Goal: Find specific page/section

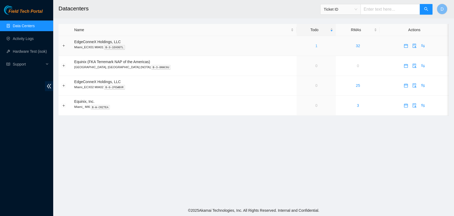
click at [315, 46] on link "1" at bounding box center [316, 46] width 2 height 4
click at [300, 46] on div "1" at bounding box center [317, 46] width 34 height 6
